Goal: Navigation & Orientation: Go to known website

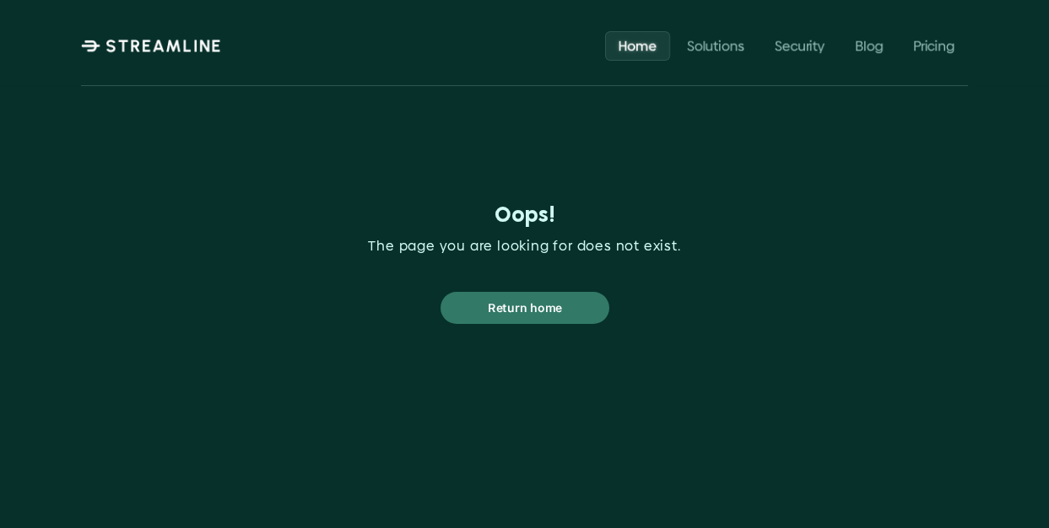
click at [511, 310] on p "Return home" at bounding box center [525, 308] width 74 height 22
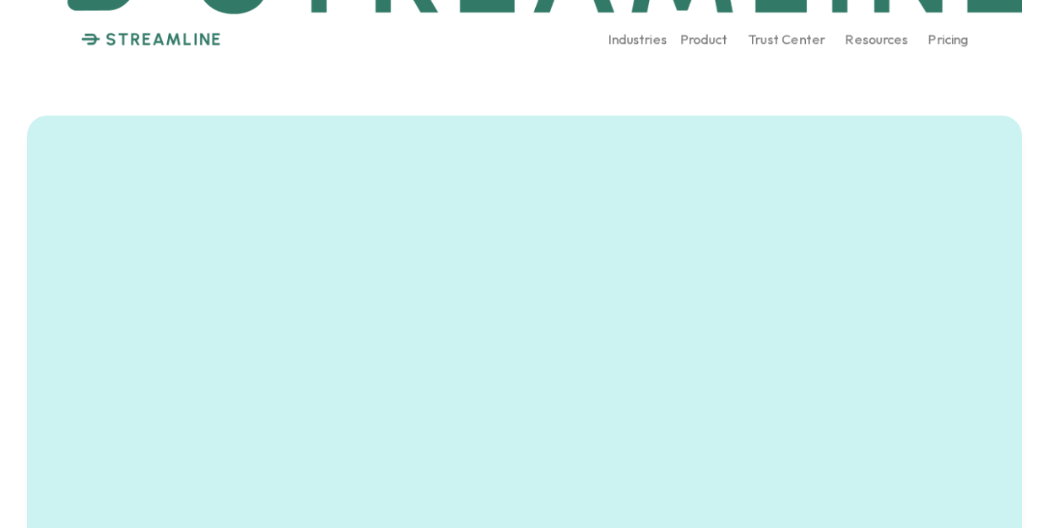
scroll to position [2, 0]
